Goal: Task Accomplishment & Management: Complete application form

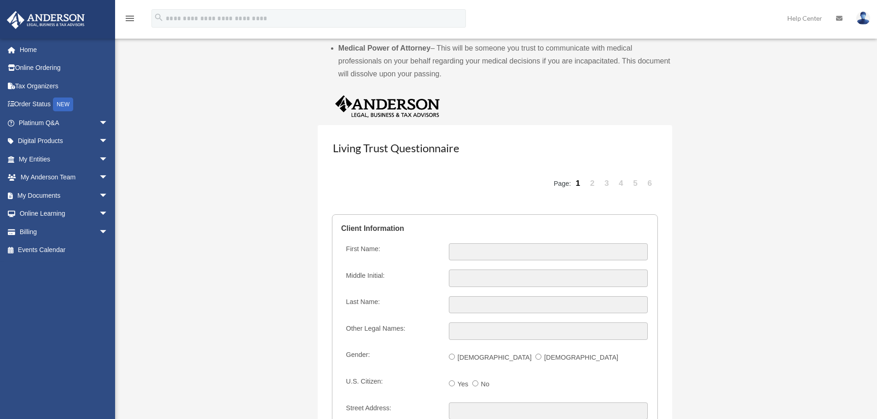
scroll to position [1027, 0]
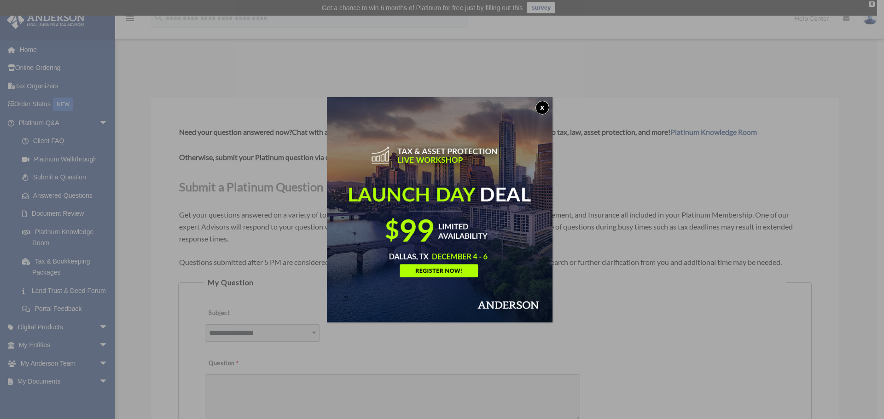
click at [545, 109] on button "x" at bounding box center [542, 108] width 14 height 14
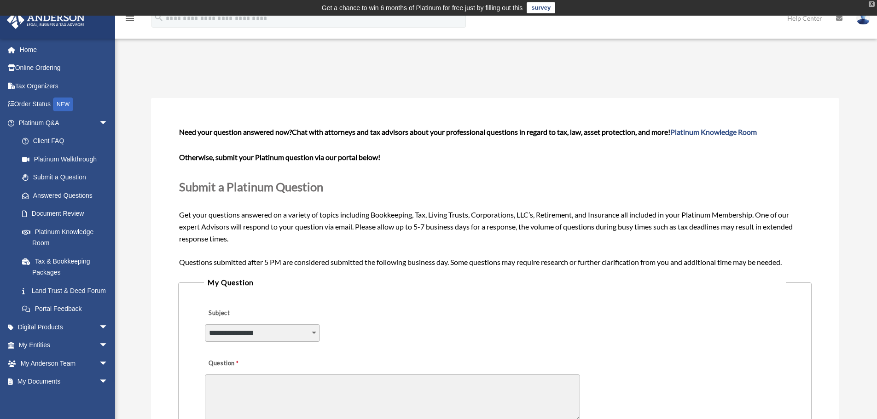
click at [870, 5] on div "X" at bounding box center [872, 4] width 6 height 6
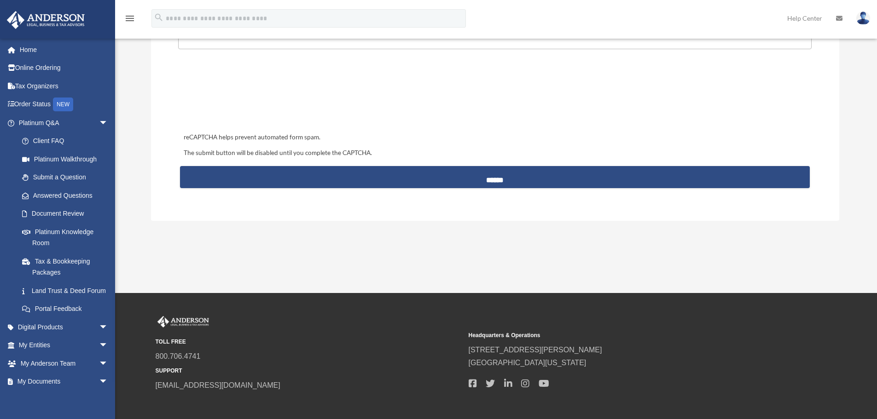
scroll to position [433, 0]
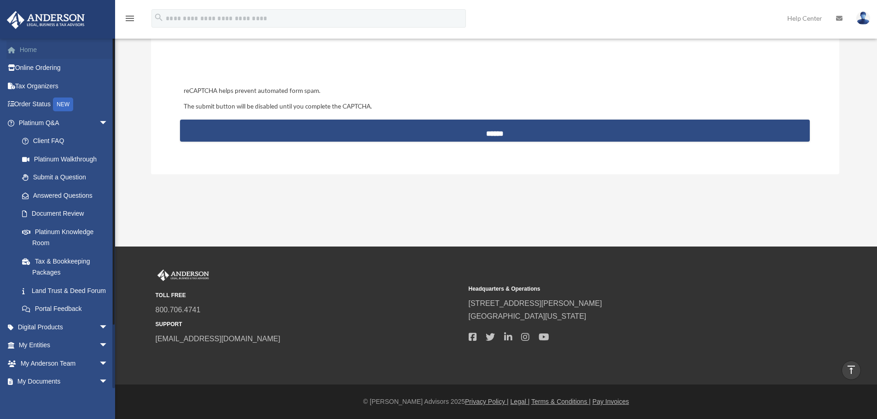
drag, startPoint x: 29, startPoint y: 47, endPoint x: 53, endPoint y: 47, distance: 23.9
click at [29, 47] on link "Home" at bounding box center [64, 50] width 116 height 18
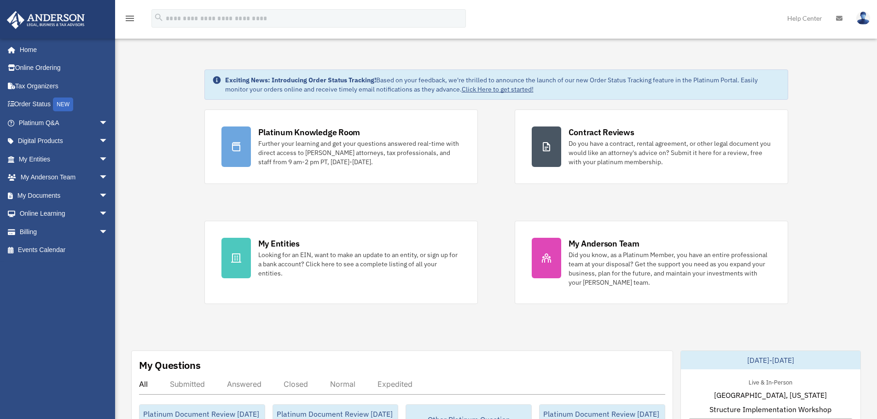
click at [394, 203] on div "Platinum Knowledge Room Further your learning and get your questions answered r…" at bounding box center [496, 207] width 584 height 195
click at [29, 48] on link "Home" at bounding box center [64, 50] width 116 height 18
click at [26, 49] on link "Home" at bounding box center [64, 50] width 116 height 18
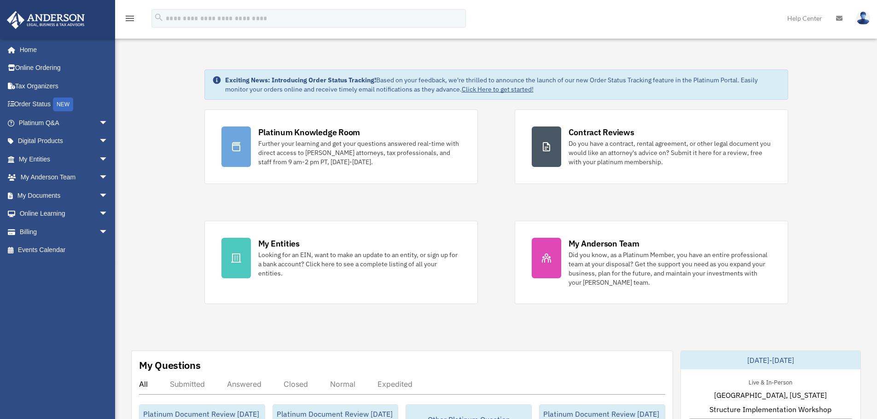
click at [99, 122] on span "arrow_drop_down" at bounding box center [108, 123] width 18 height 19
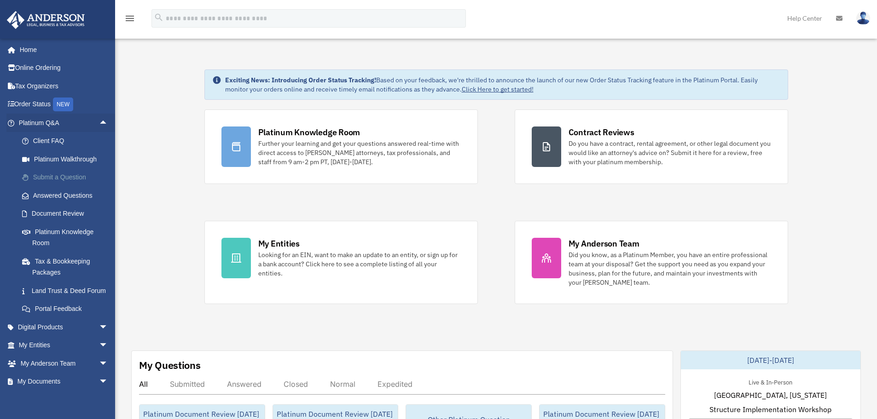
click at [63, 175] on link "Submit a Question" at bounding box center [67, 177] width 109 height 18
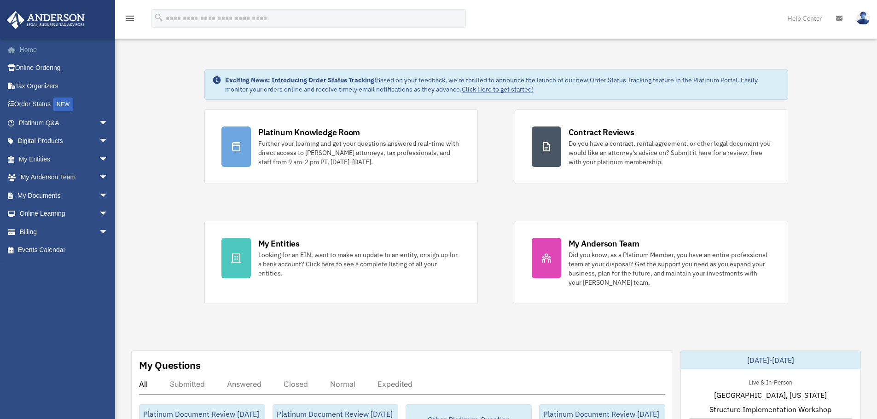
click at [25, 50] on link "Home" at bounding box center [64, 50] width 116 height 18
click at [99, 122] on span "arrow_drop_down" at bounding box center [108, 123] width 18 height 19
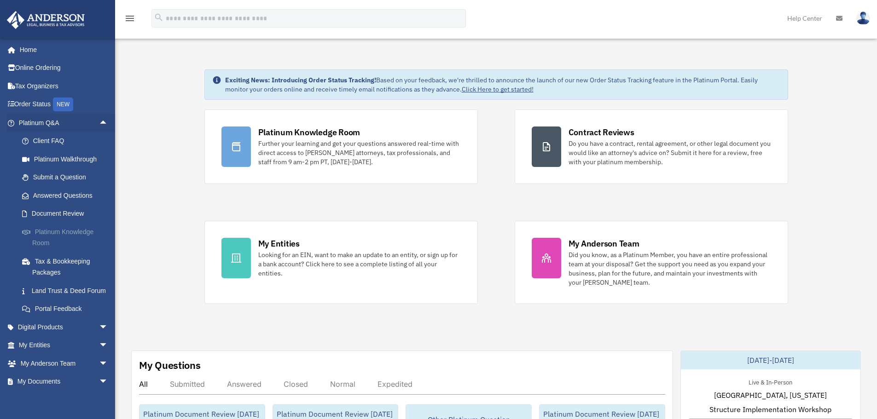
click at [80, 230] on link "Platinum Knowledge Room" at bounding box center [67, 237] width 109 height 29
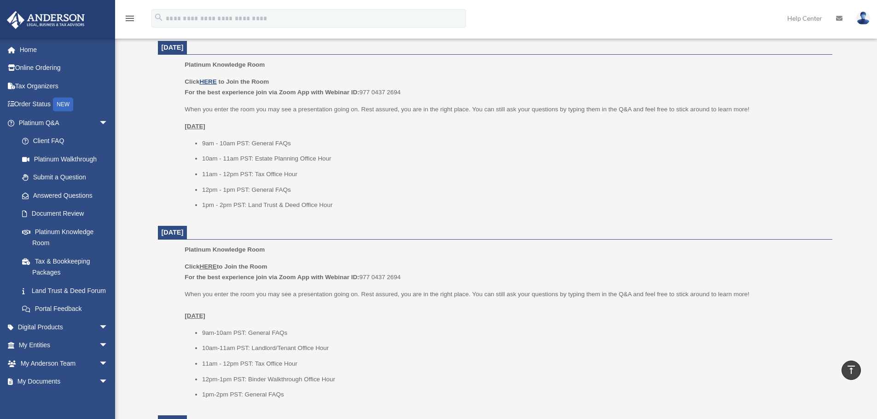
scroll to position [368, 0]
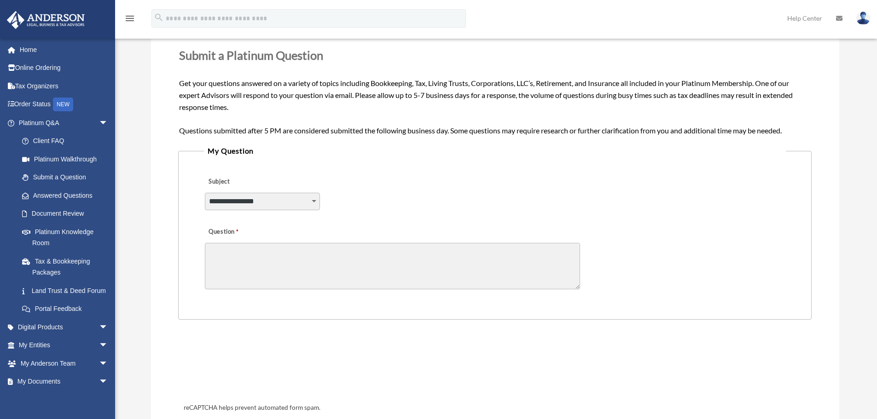
scroll to position [184, 0]
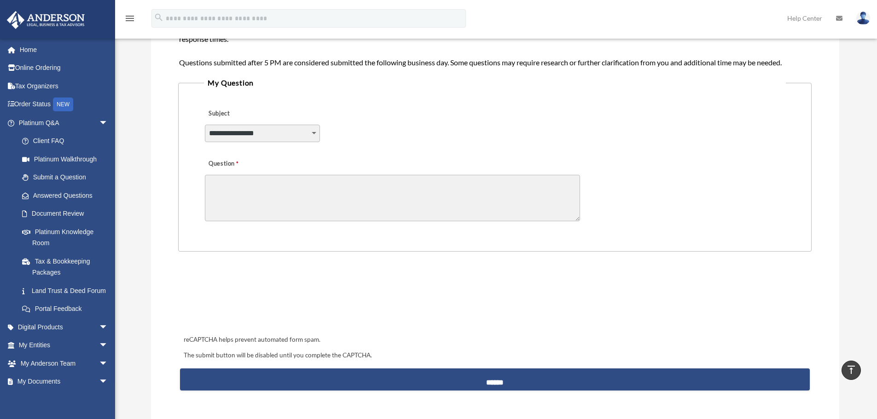
click at [273, 195] on textarea "Question" at bounding box center [392, 198] width 375 height 46
click at [607, 326] on div at bounding box center [494, 304] width 629 height 51
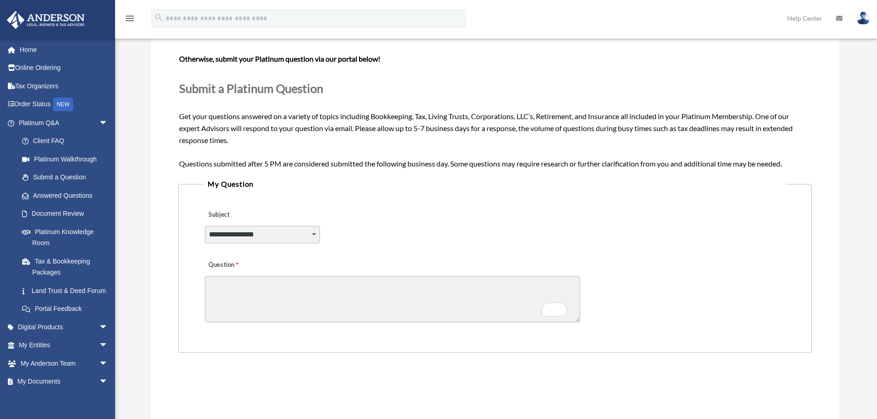
scroll to position [92, 0]
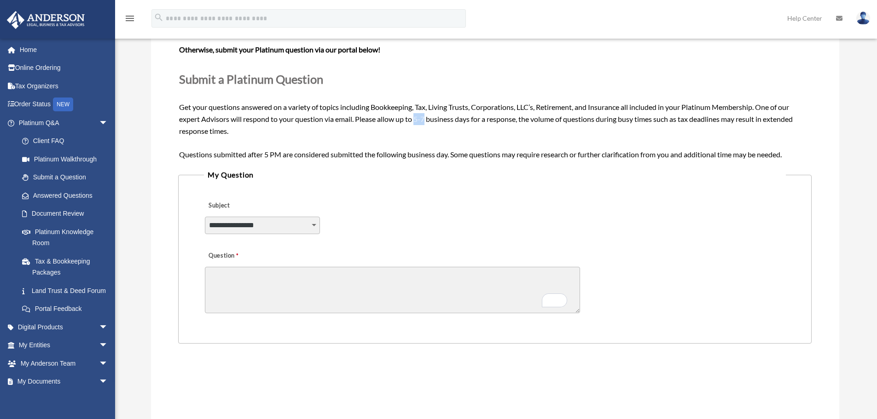
drag, startPoint x: 416, startPoint y: 119, endPoint x: 426, endPoint y: 119, distance: 9.7
click at [426, 119] on span "Need your question answered now? Chat with attorneys and tax advisors about you…" at bounding box center [494, 89] width 631 height 139
click at [552, 141] on div "Need your question answered now? Chat with attorneys and tax advisors about you…" at bounding box center [494, 89] width 631 height 142
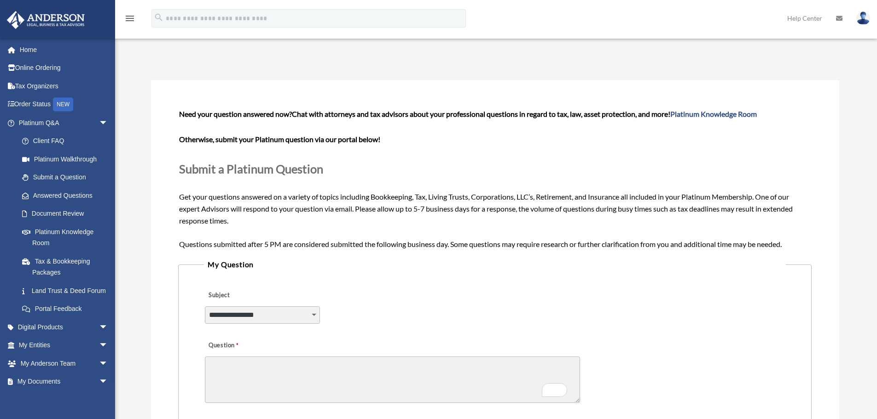
scroll to position [0, 0]
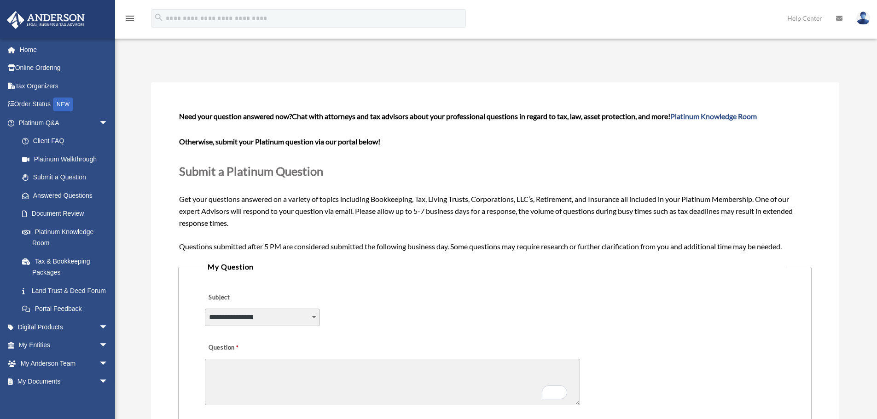
click at [453, 59] on div "Submit A Question date_range Published on Last updated [DATE] [DATE] by [PERSON…" at bounding box center [495, 348] width 702 height 594
click at [99, 120] on span "arrow_drop_down" at bounding box center [108, 123] width 18 height 19
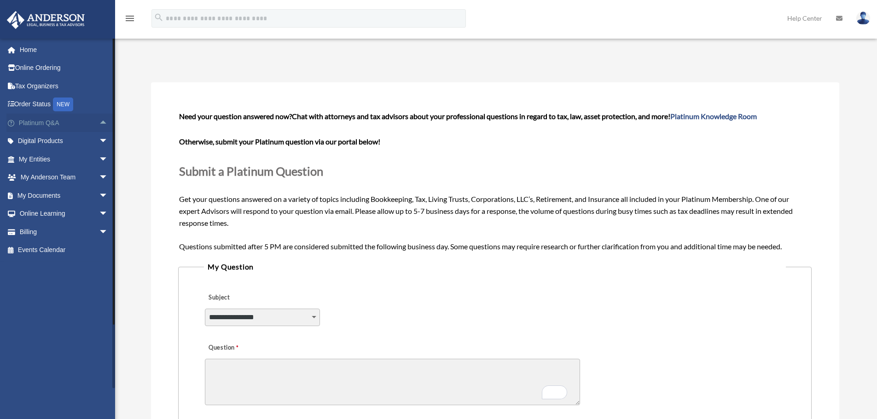
click at [99, 120] on span "arrow_drop_up" at bounding box center [108, 123] width 18 height 19
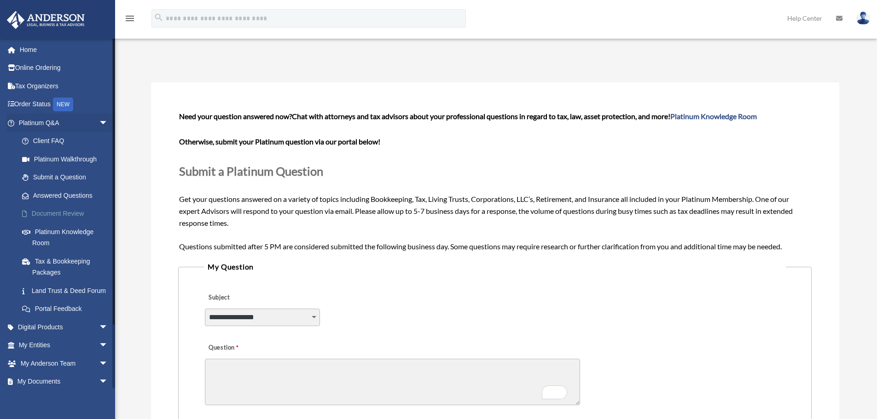
click at [66, 214] on link "Document Review" at bounding box center [67, 214] width 109 height 18
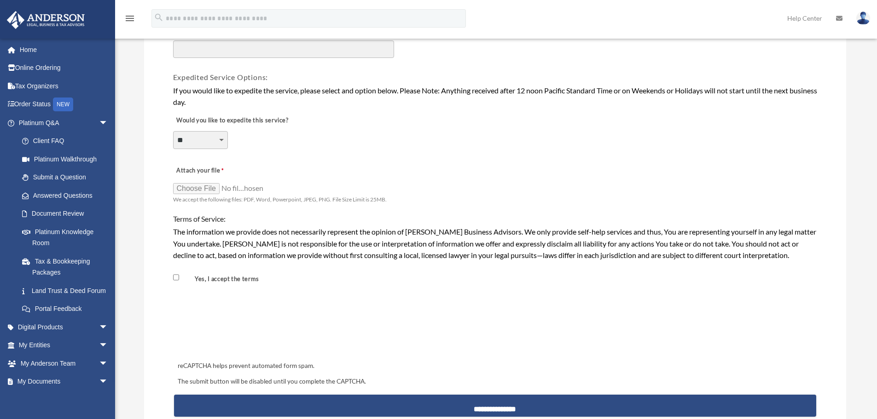
scroll to position [644, 0]
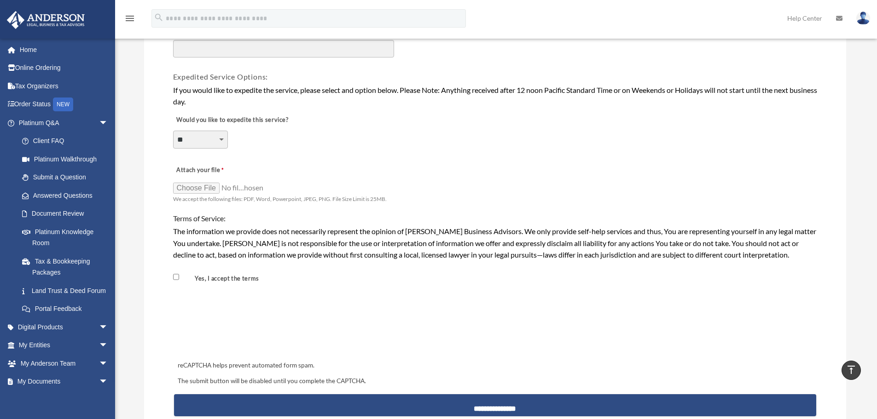
click at [222, 139] on select "**********" at bounding box center [200, 139] width 55 height 17
click at [439, 148] on div "**********" at bounding box center [495, 134] width 646 height 50
click at [220, 138] on select "**********" at bounding box center [200, 139] width 55 height 17
click at [507, 181] on div "Attach your file We accept the following files: PDF, Word, Powerpoint, JPEG, PN…" at bounding box center [495, 182] width 646 height 47
click at [222, 139] on select "**********" at bounding box center [200, 139] width 55 height 17
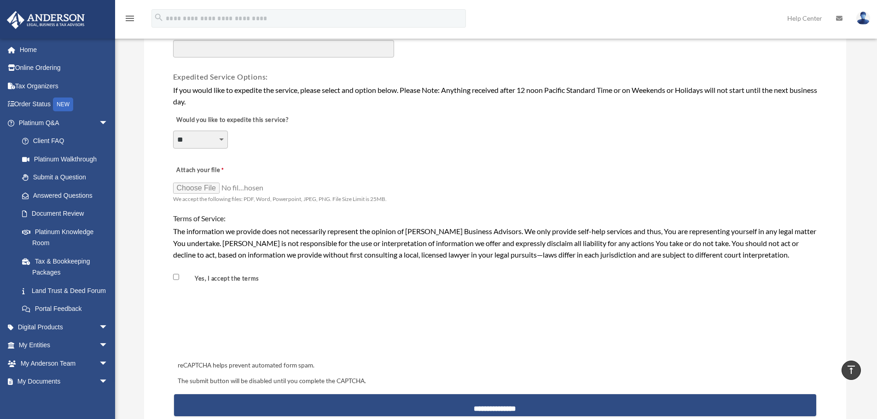
click at [481, 137] on div "**********" at bounding box center [495, 134] width 646 height 50
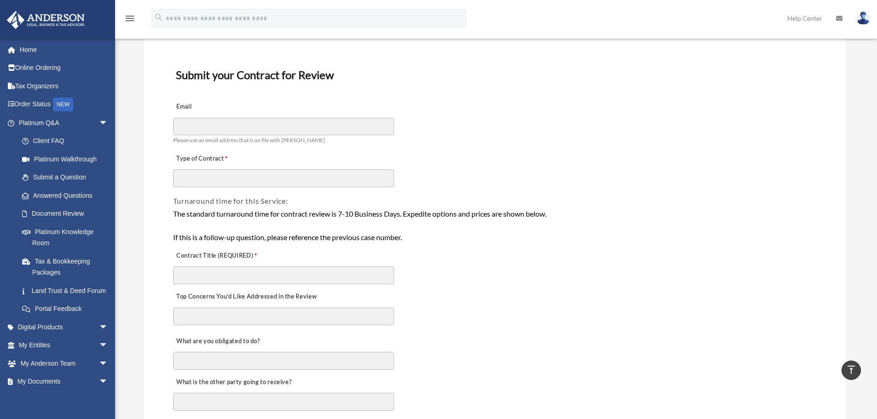
scroll to position [0, 0]
